Goal: Transaction & Acquisition: Purchase product/service

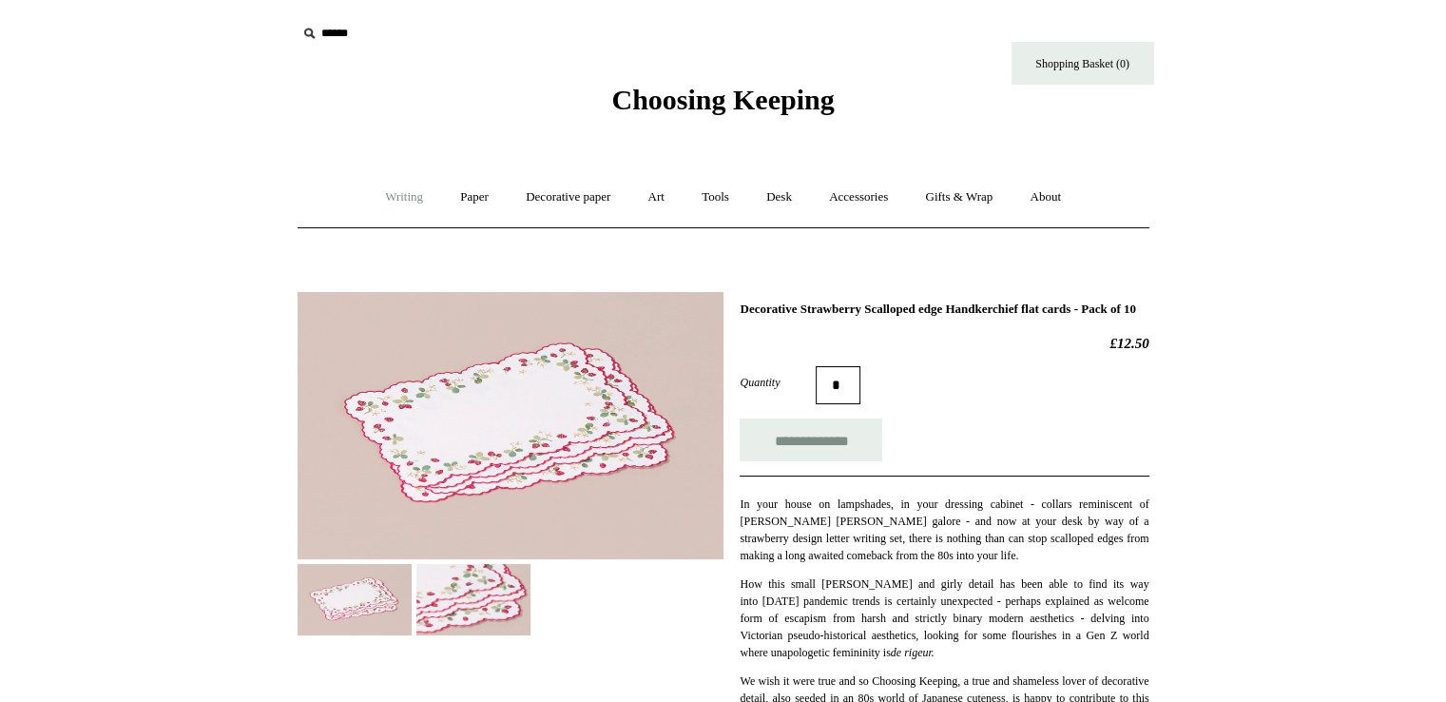
click at [410, 195] on link "Writing +" at bounding box center [404, 197] width 72 height 50
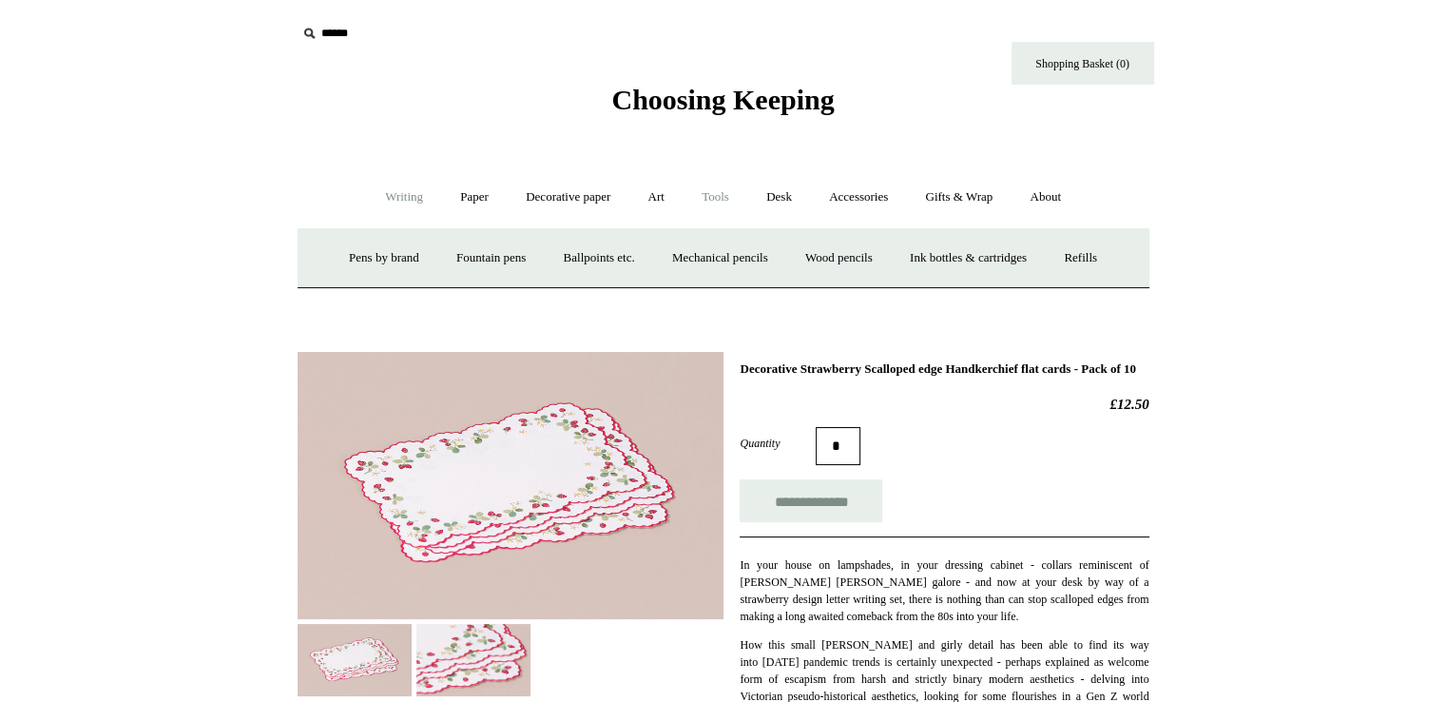
click at [730, 194] on link "Tools +" at bounding box center [716, 197] width 62 height 50
click at [390, 203] on link "Writing +" at bounding box center [404, 197] width 72 height 50
click at [444, 250] on link "Fountain pens +" at bounding box center [491, 258] width 104 height 50
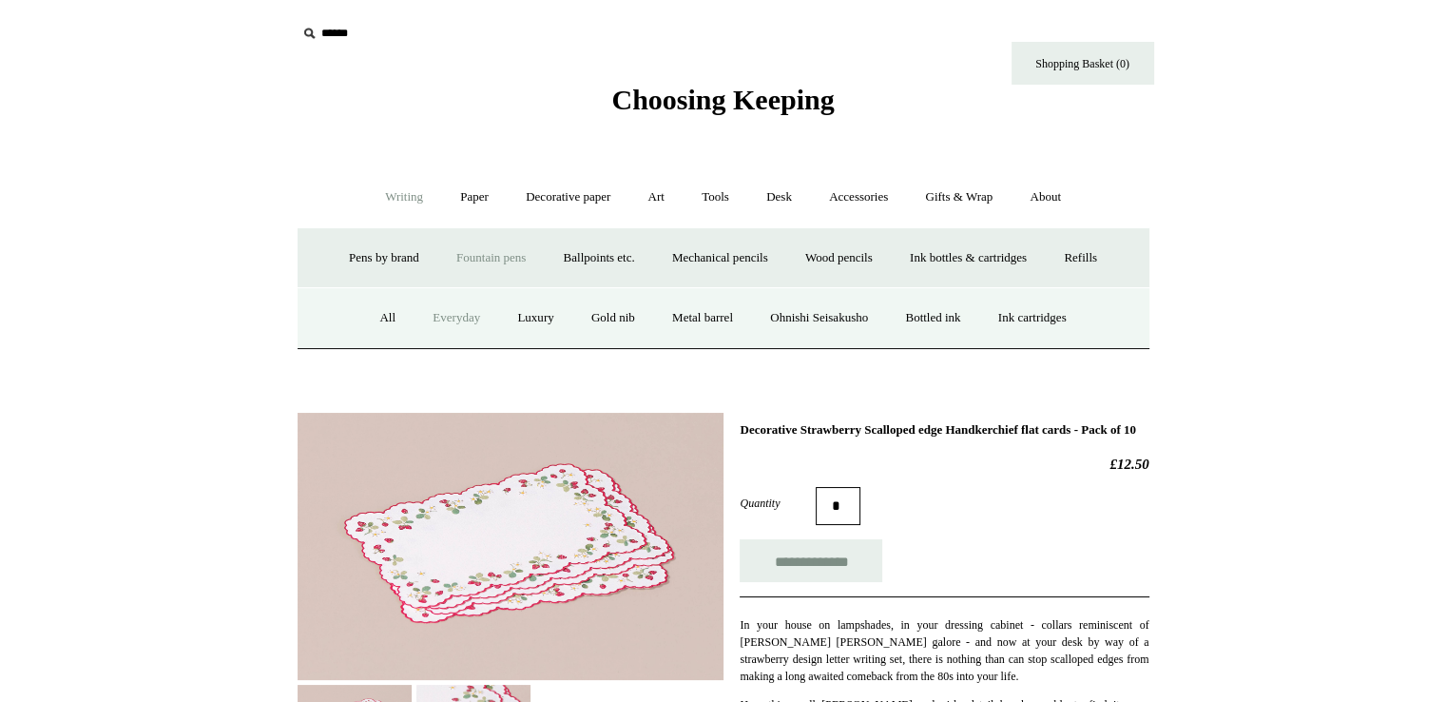
click at [442, 321] on link "Everyday" at bounding box center [457, 318] width 82 height 50
